Goal: Information Seeking & Learning: Check status

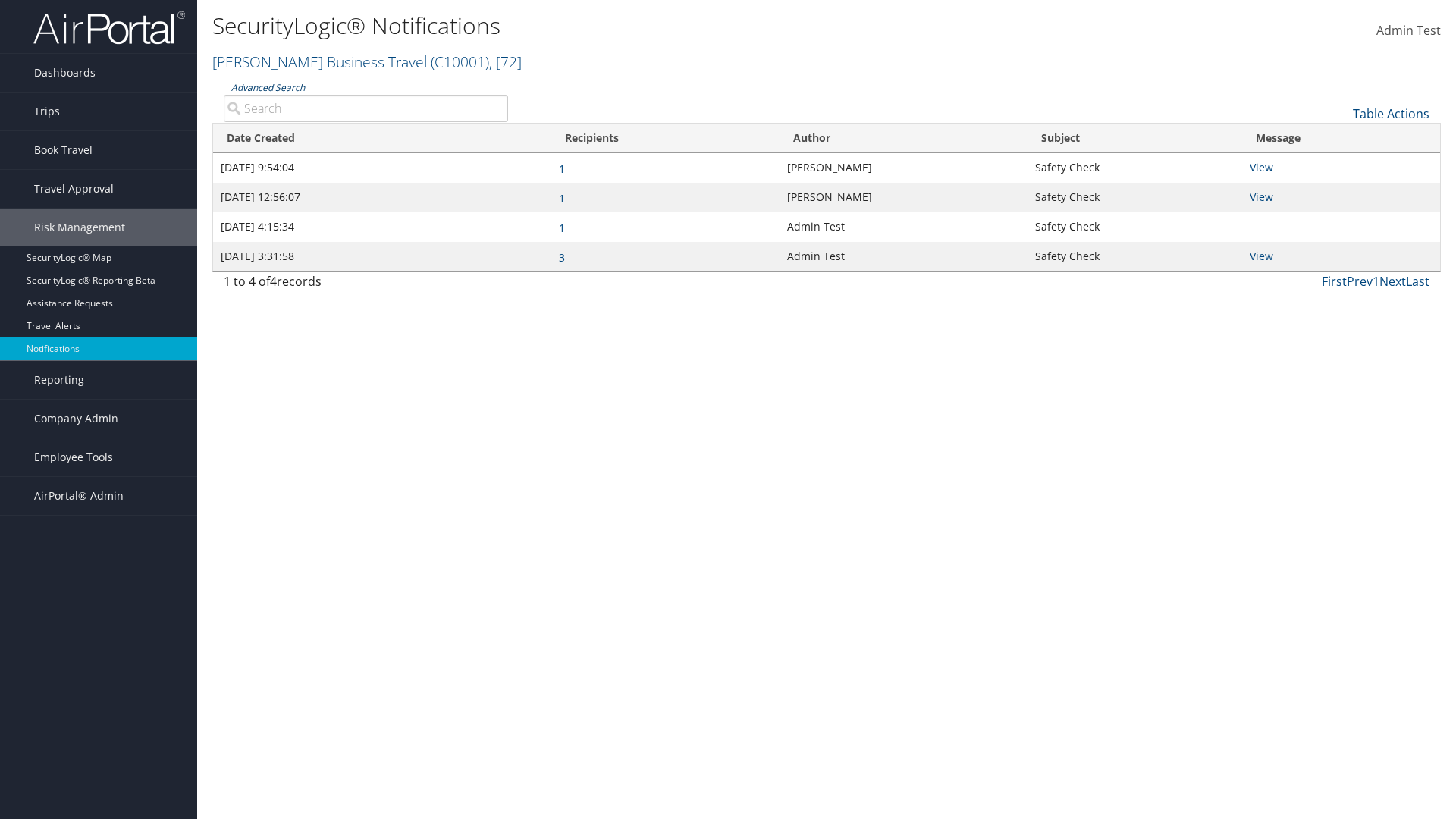
click at [267, 87] on link "Advanced Search" at bounding box center [268, 87] width 73 height 13
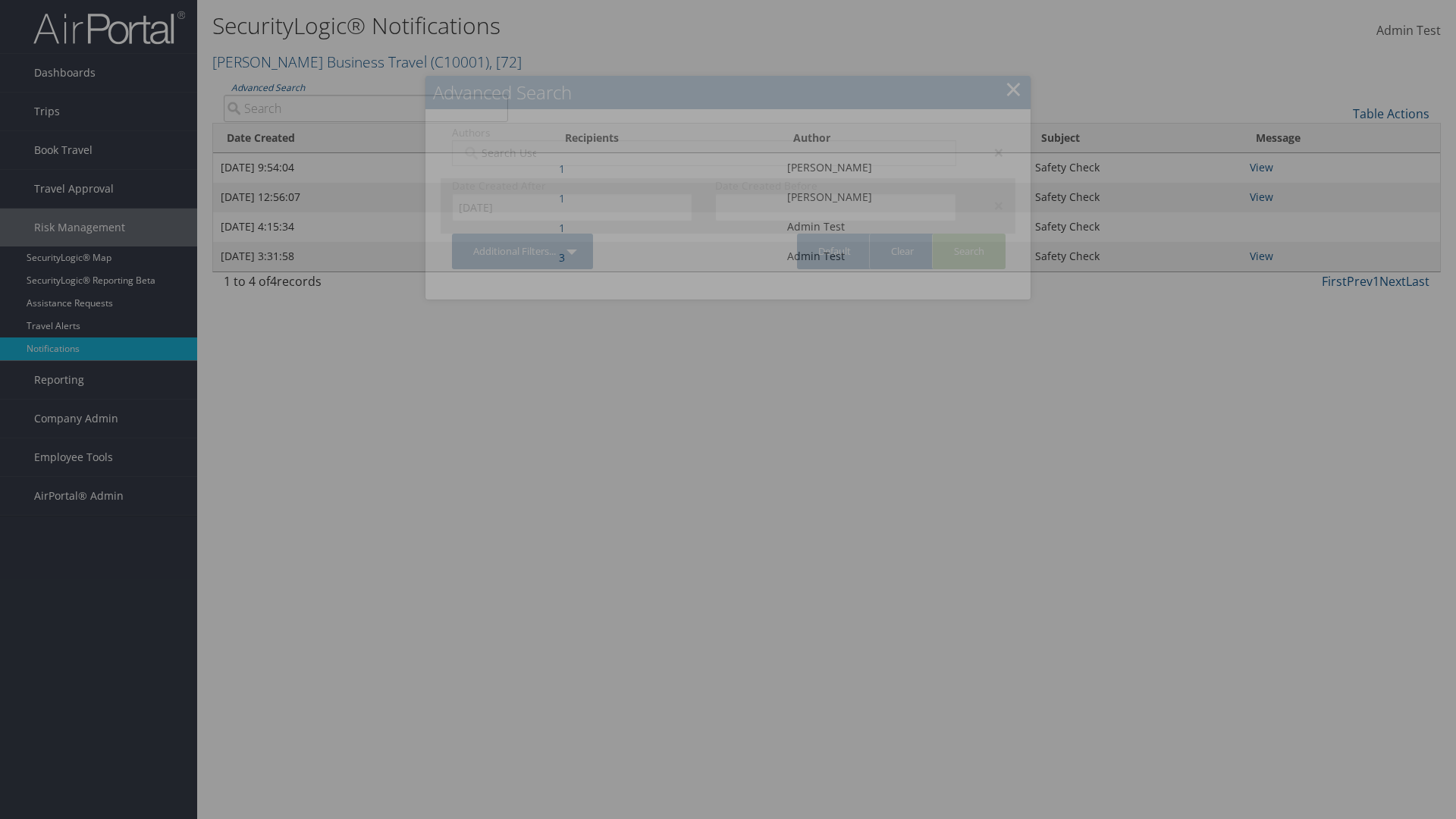
click at [991, 205] on div "×" at bounding box center [991, 205] width 48 height 18
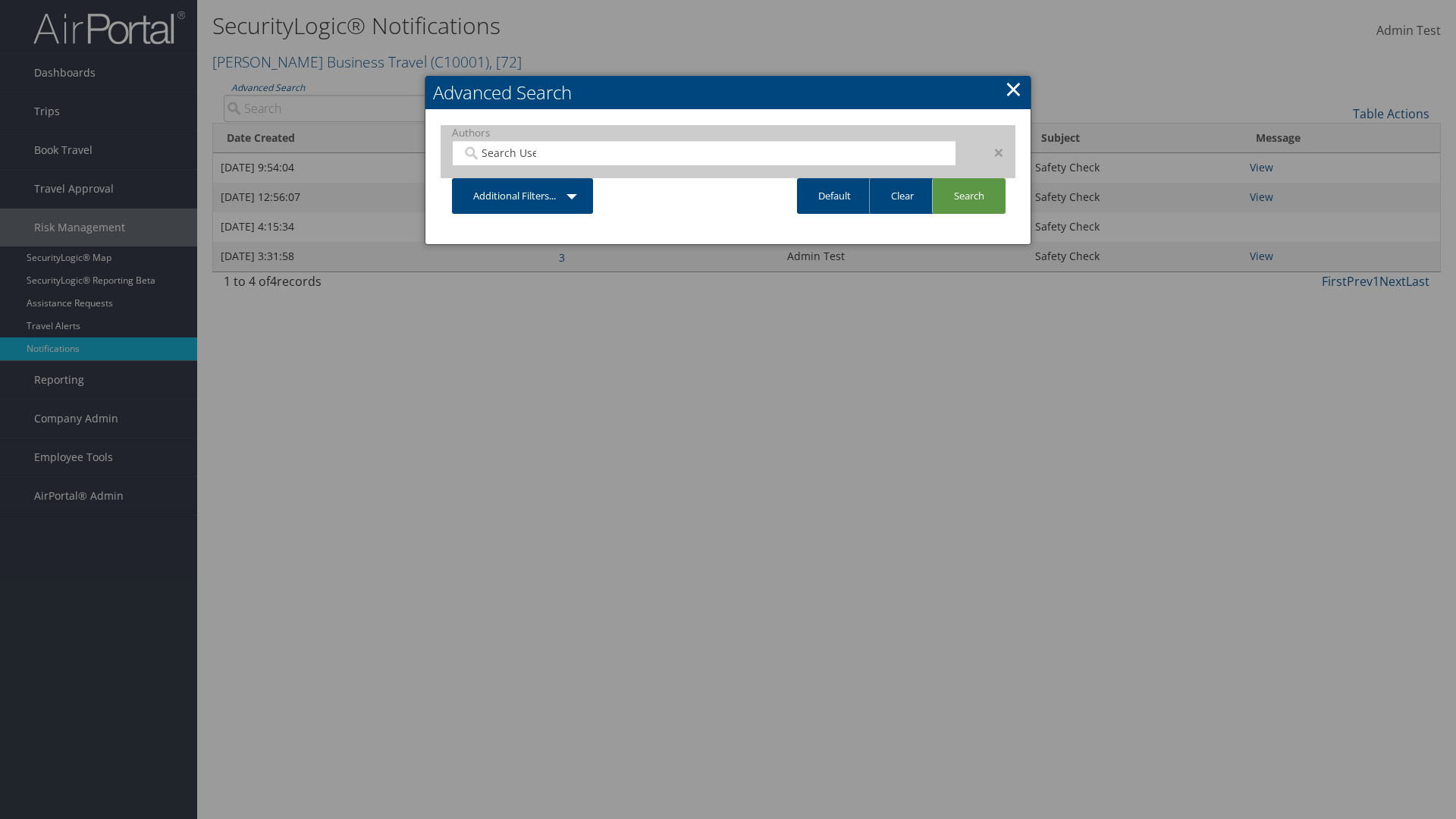
click at [991, 152] on div "×" at bounding box center [991, 152] width 48 height 18
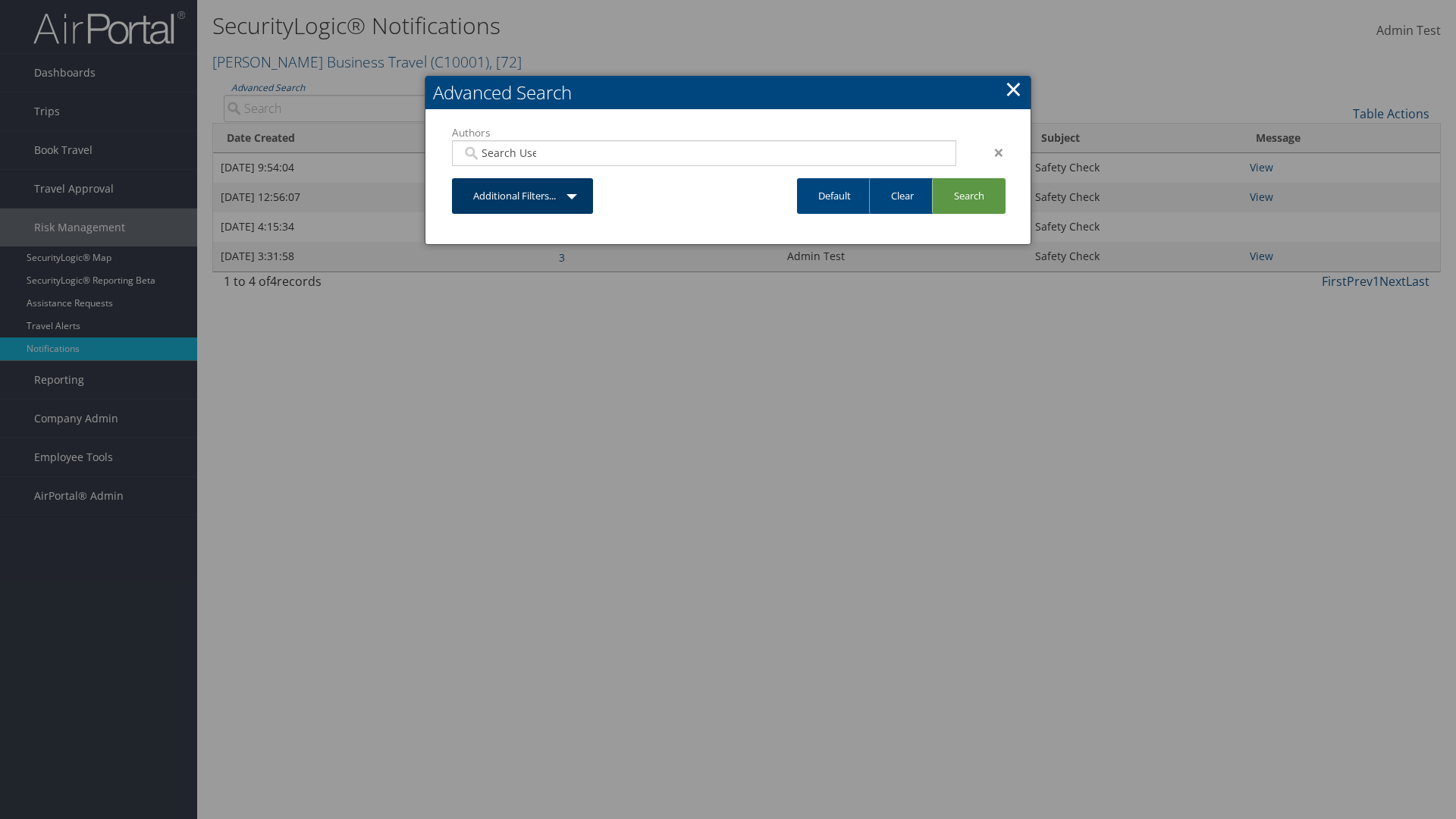
click at [523, 178] on link "Additional Filters..." at bounding box center [523, 196] width 141 height 36
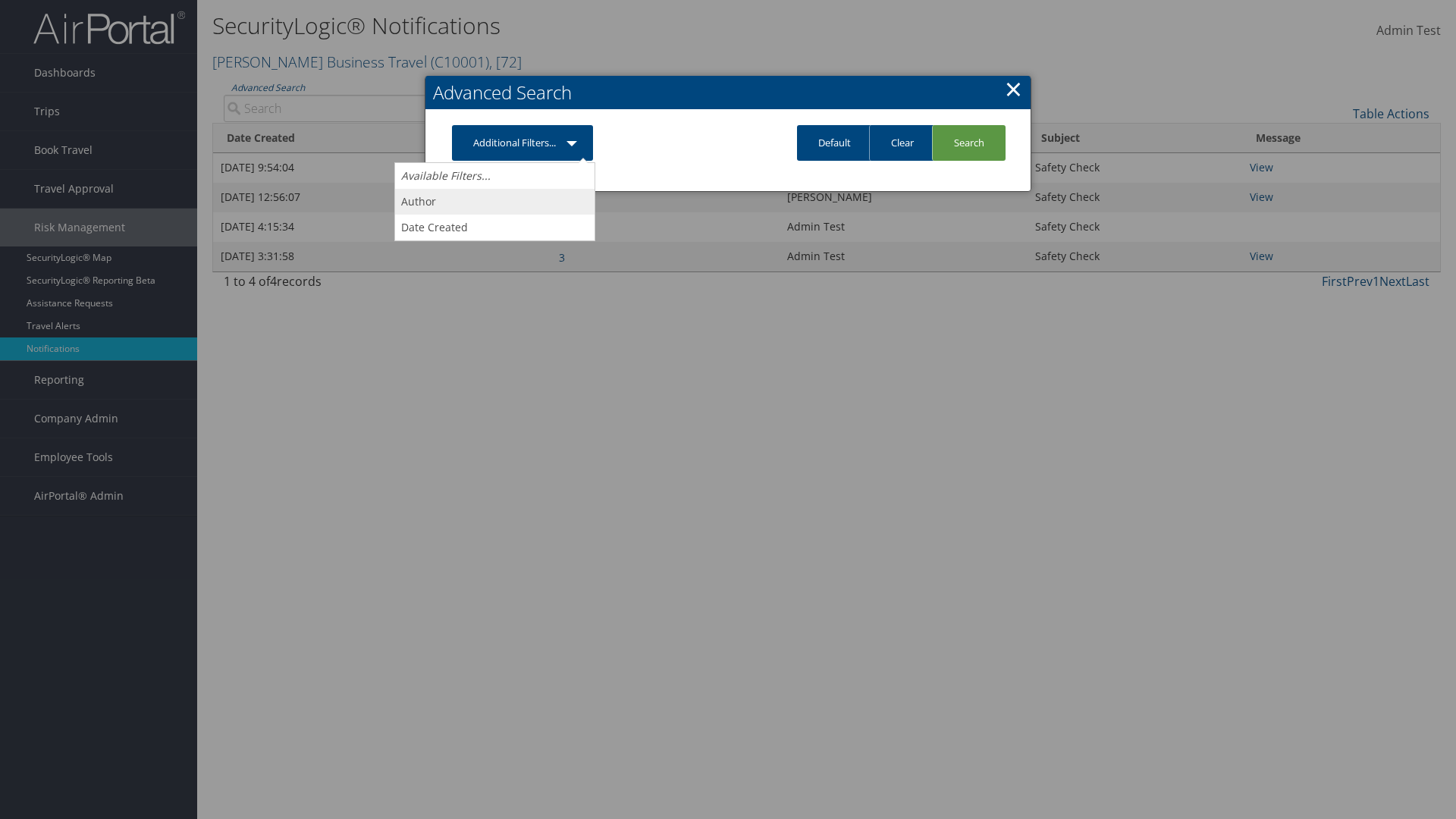
click at [494, 201] on link "Author" at bounding box center [495, 202] width 199 height 26
click at [523, 161] on link "Additional Filters..." at bounding box center [523, 142] width 141 height 36
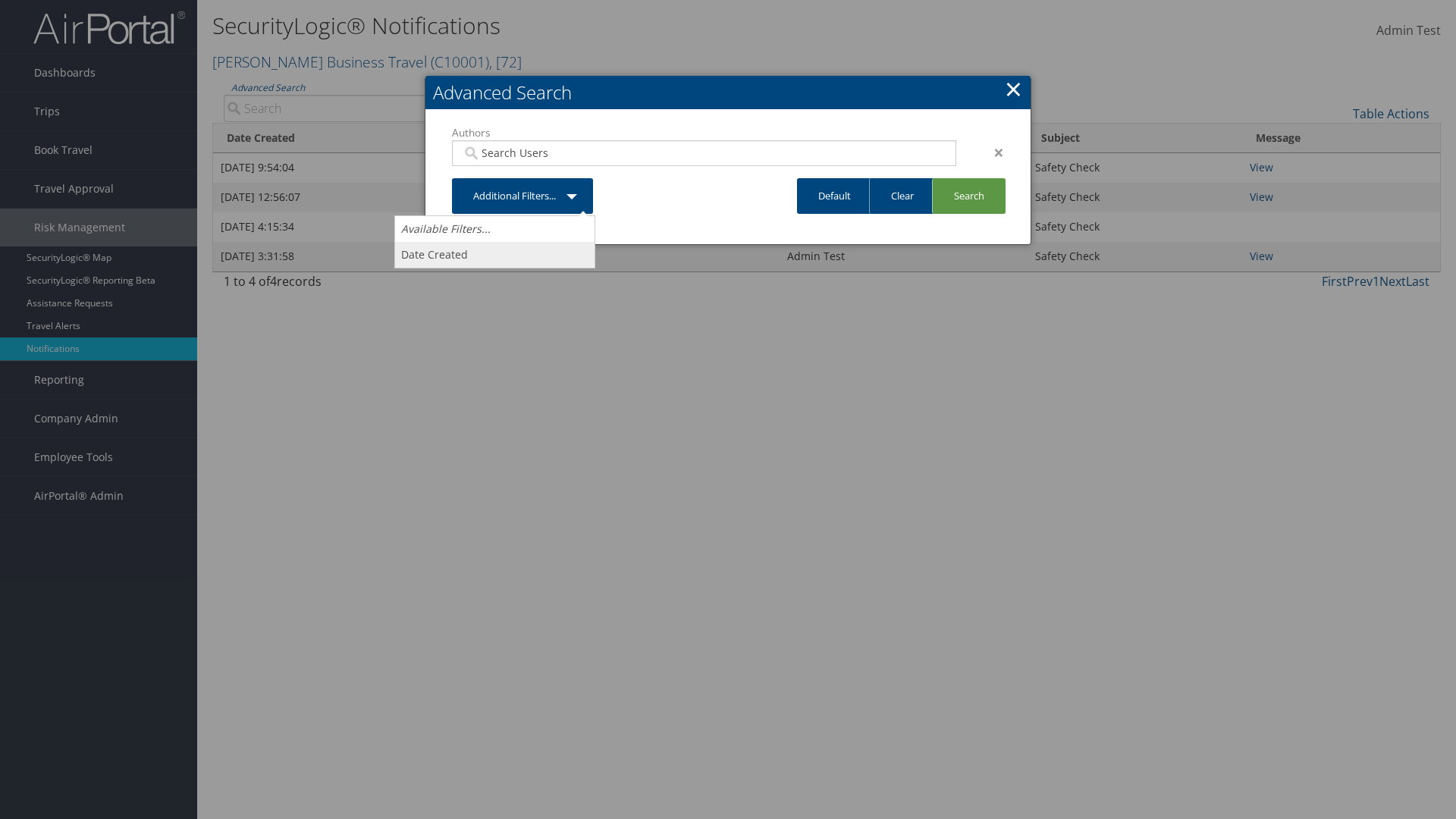
click at [494, 254] on link "Date Created" at bounding box center [495, 255] width 199 height 26
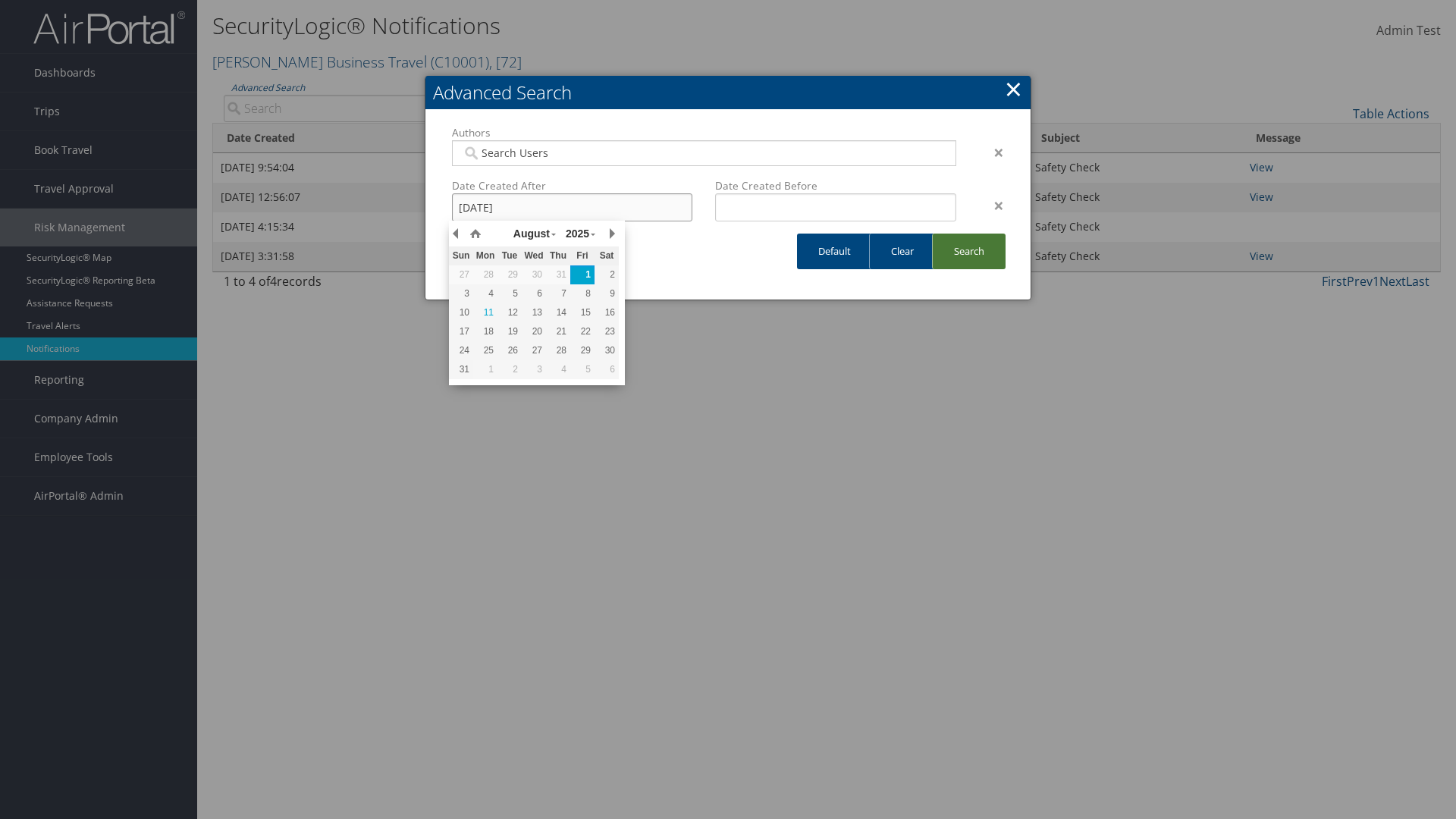
type input "08/1/2025"
click at [967, 251] on link "Search" at bounding box center [968, 251] width 73 height 36
